Goal: Navigation & Orientation: Find specific page/section

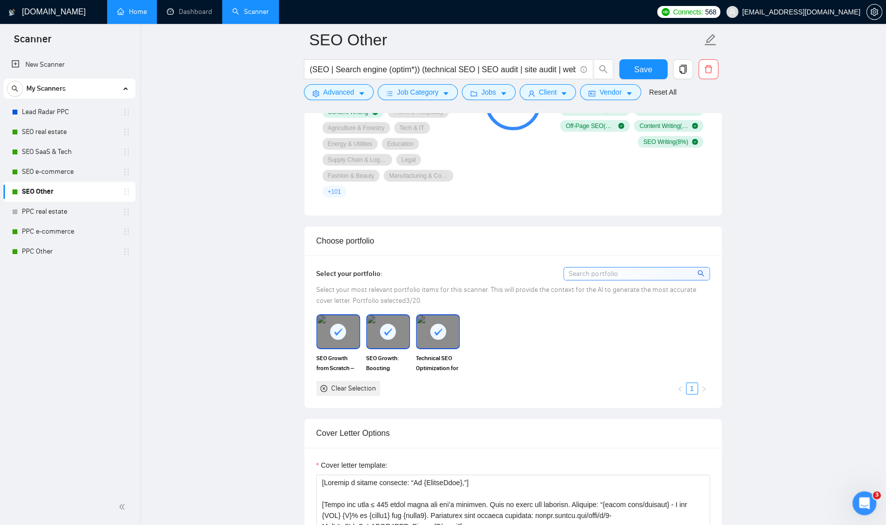
click at [117, 14] on link "Home" at bounding box center [132, 11] width 30 height 8
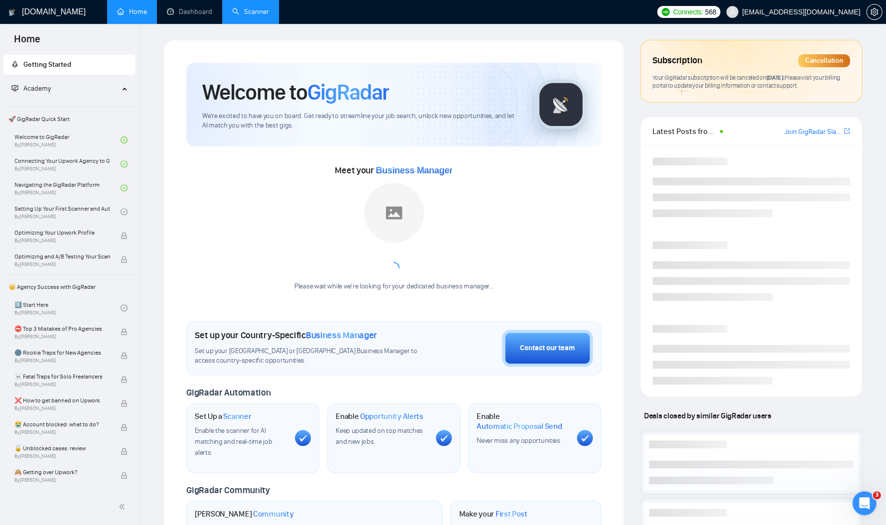
click at [252, 16] on link "Scanner" at bounding box center [250, 11] width 37 height 8
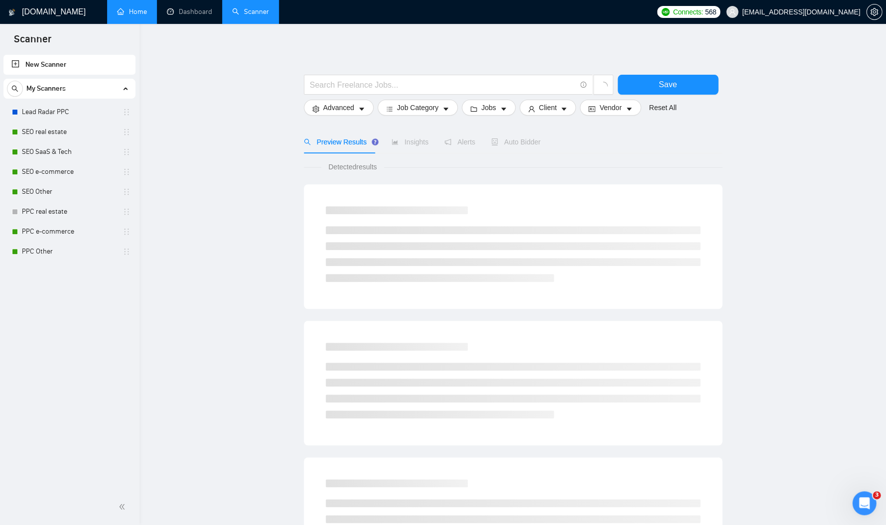
click at [121, 7] on link "Home" at bounding box center [132, 11] width 30 height 8
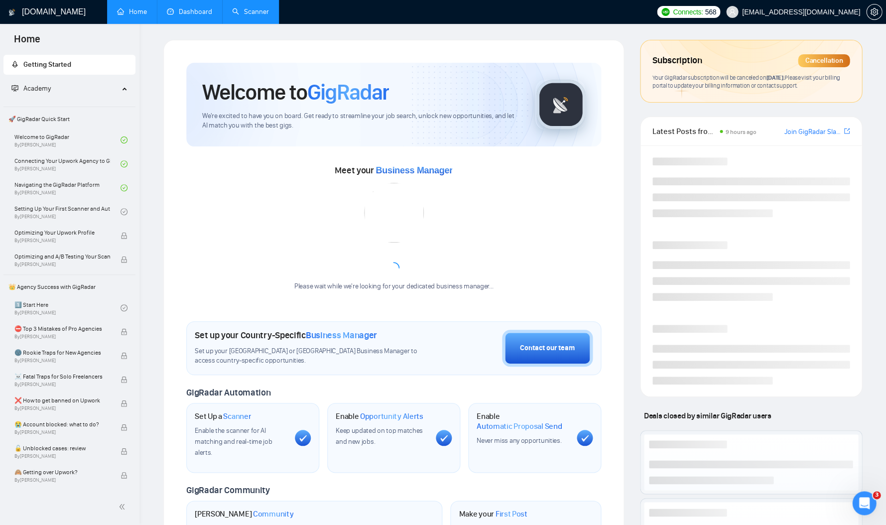
click at [188, 15] on link "Dashboard" at bounding box center [189, 11] width 45 height 8
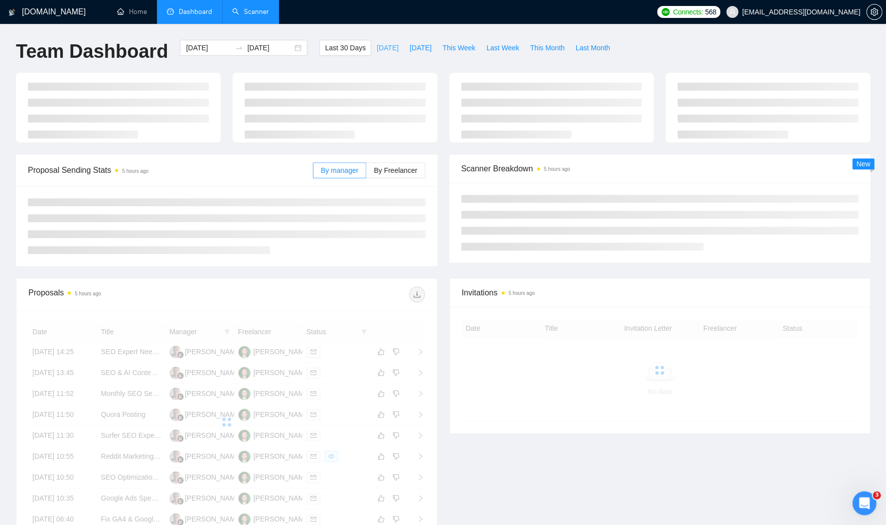
click at [377, 48] on span "[DATE]" at bounding box center [388, 47] width 22 height 11
type input "[DATE]"
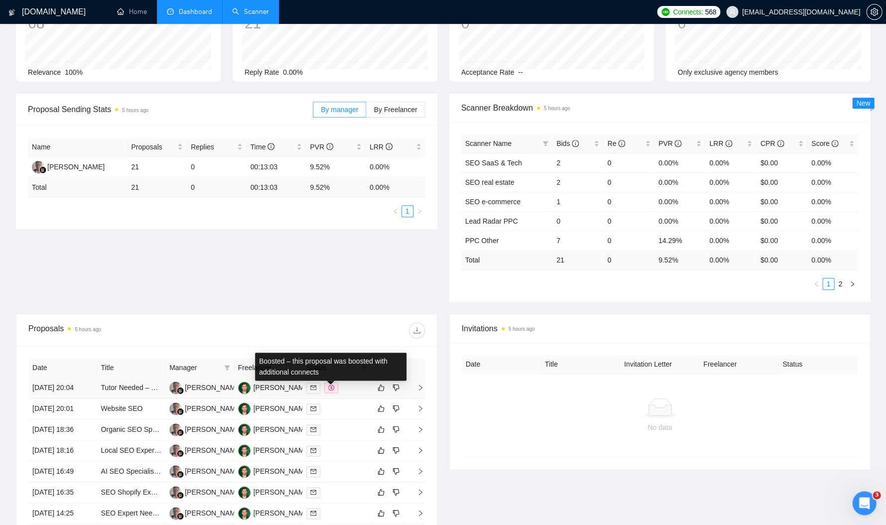
scroll to position [96, 0]
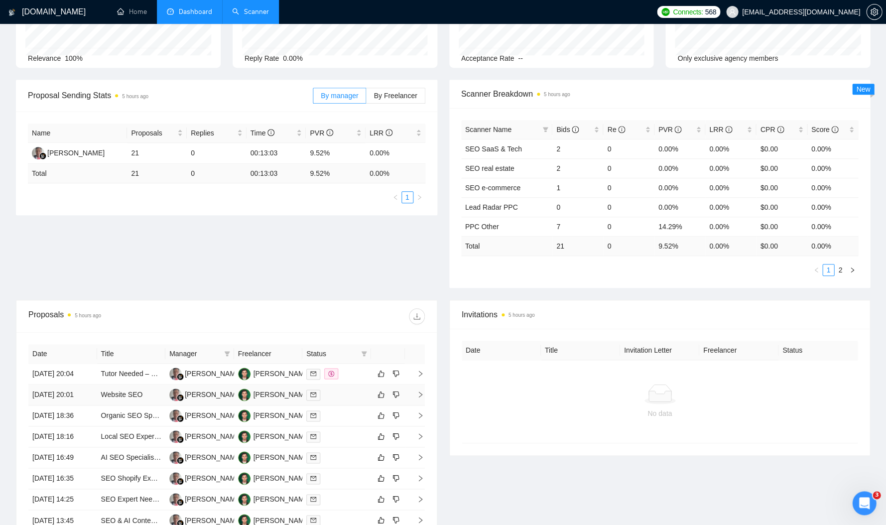
click at [423, 398] on icon "right" at bounding box center [420, 394] width 7 height 7
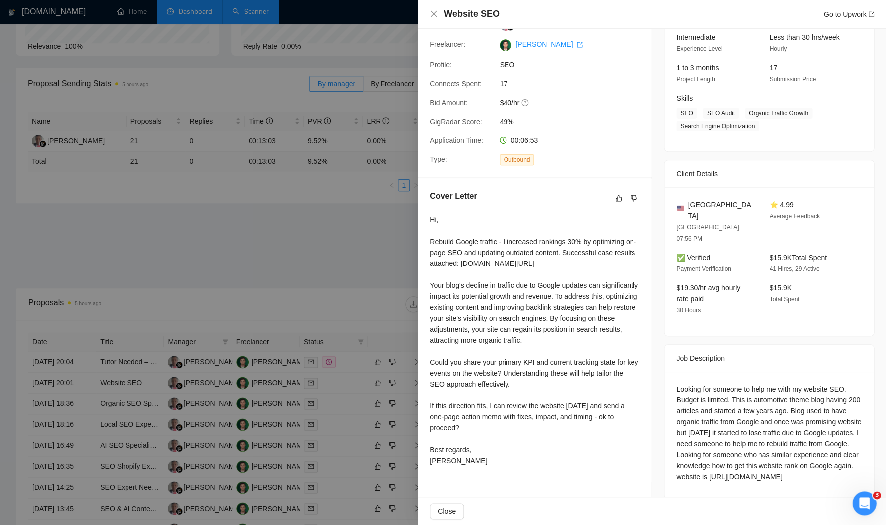
scroll to position [110, 0]
